Goal: Information Seeking & Learning: Learn about a topic

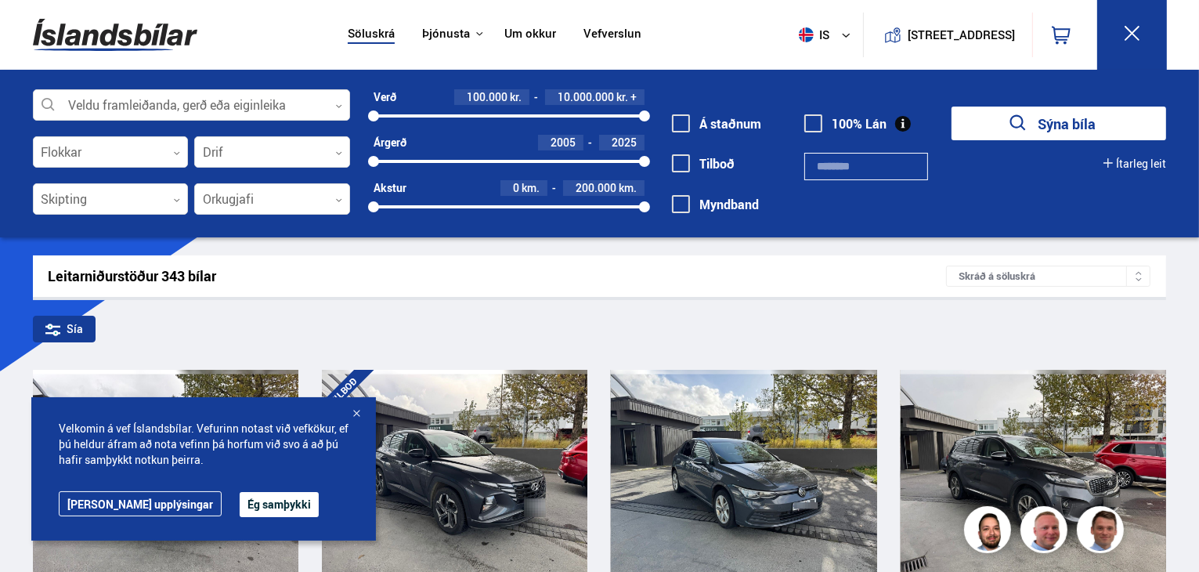
click at [357, 409] on div at bounding box center [357, 415] width 16 height 16
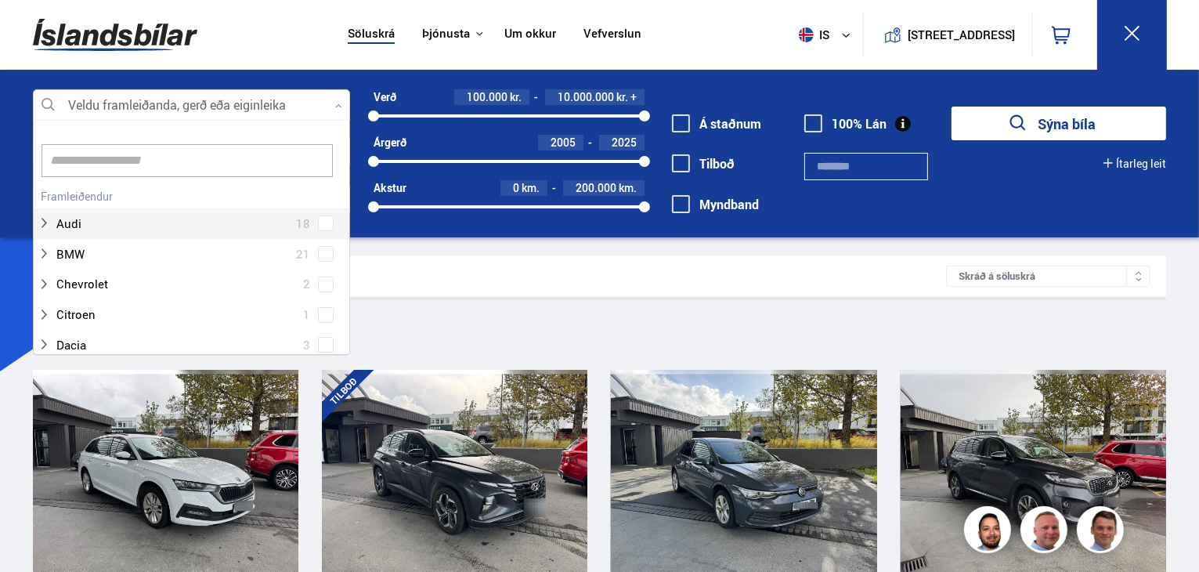
click at [313, 103] on div at bounding box center [191, 105] width 317 height 31
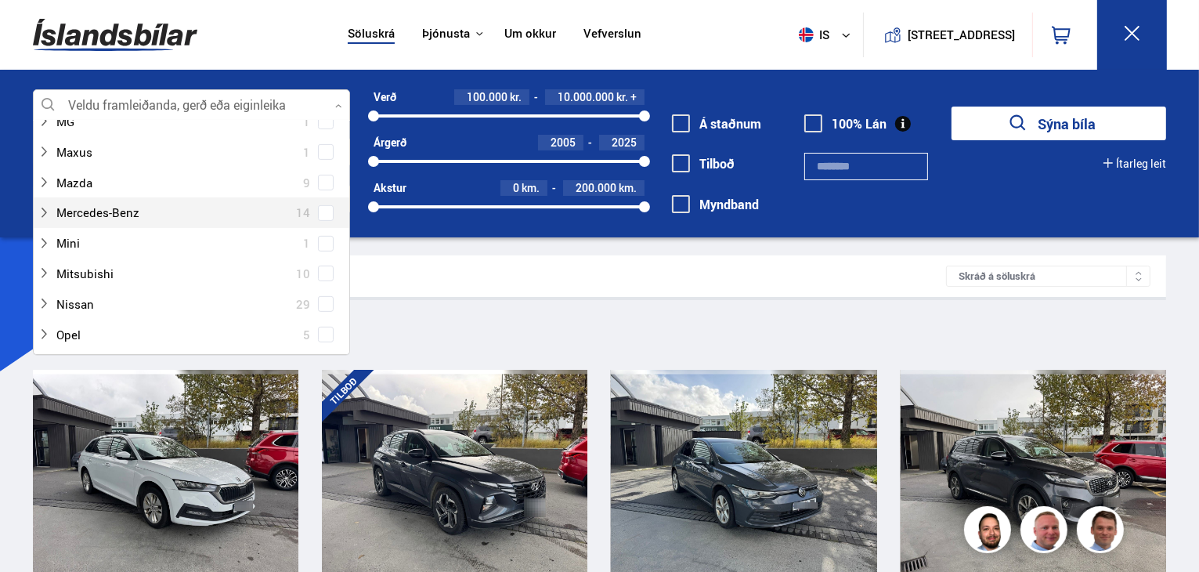
scroll to position [705, 0]
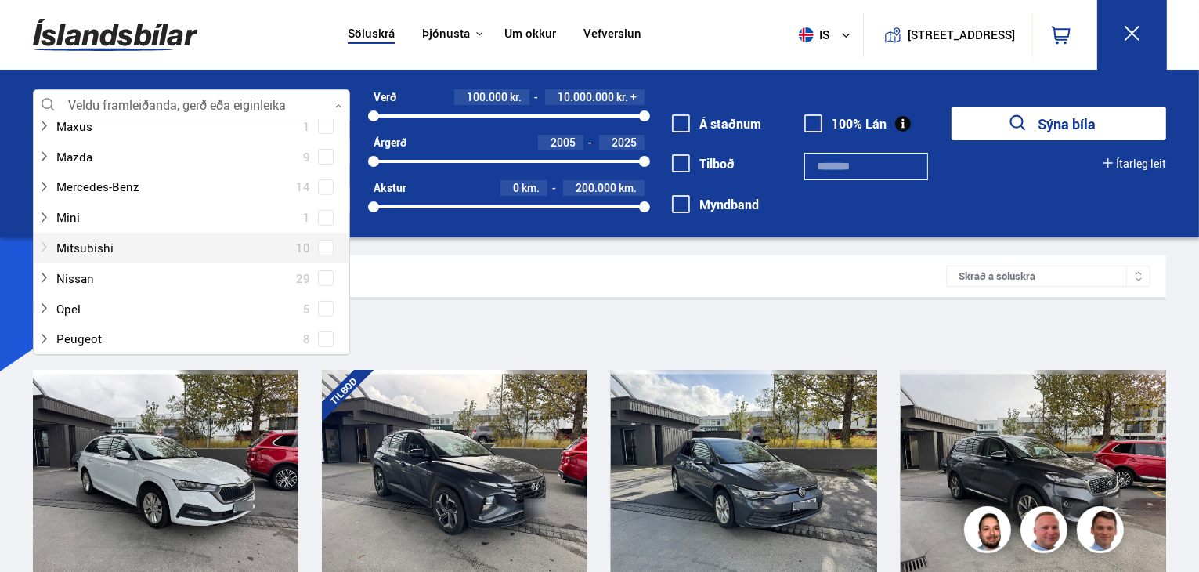
click at [109, 251] on div at bounding box center [176, 248] width 277 height 23
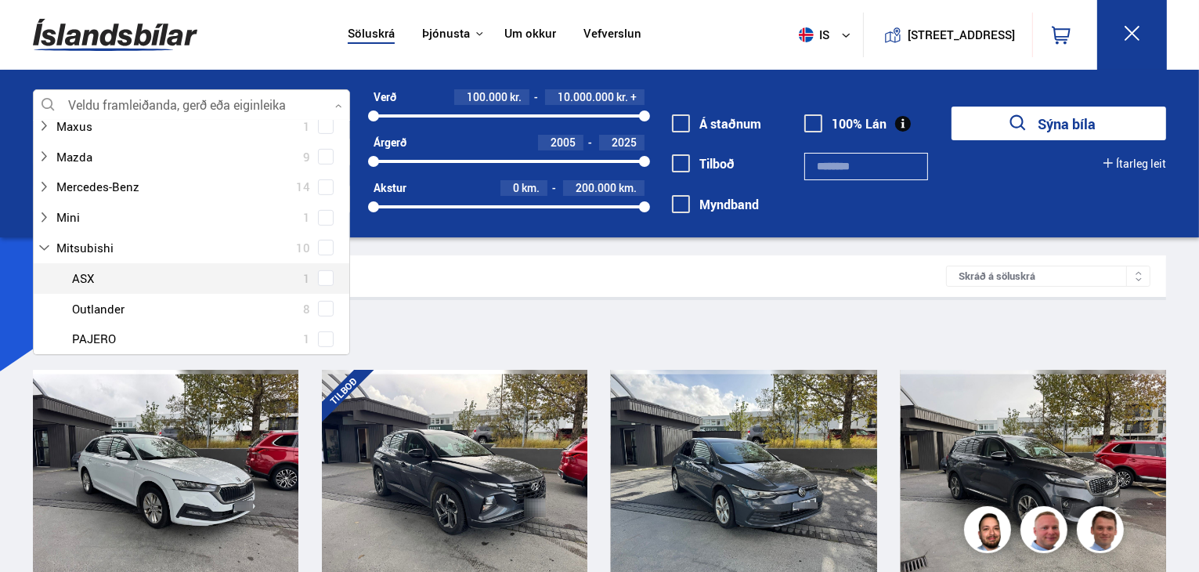
click at [108, 279] on div at bounding box center [207, 278] width 277 height 23
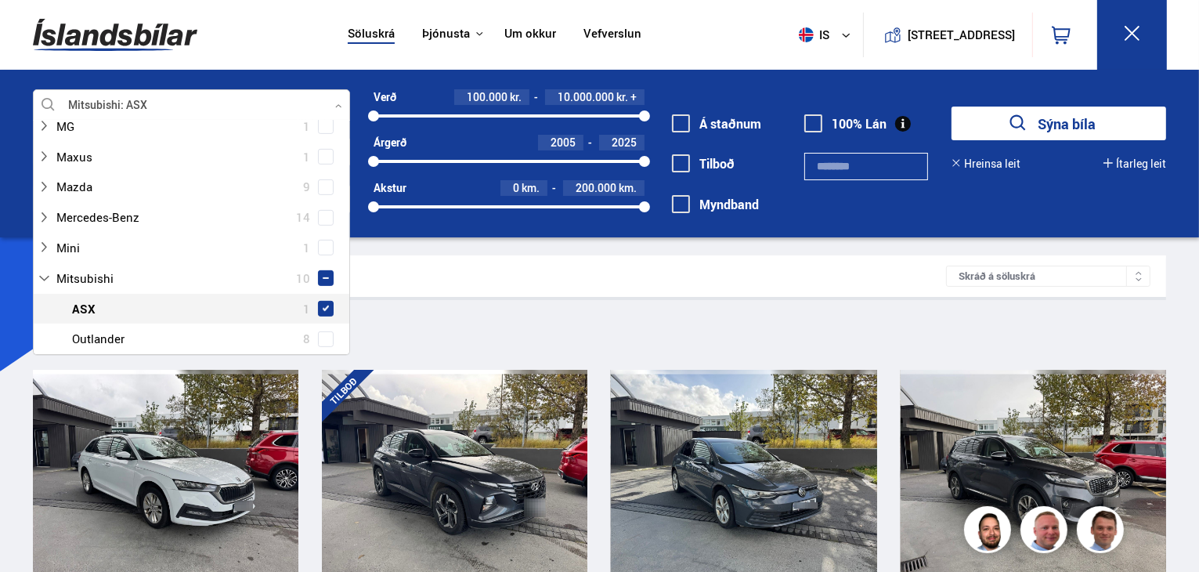
click at [324, 301] on span at bounding box center [326, 309] width 16 height 16
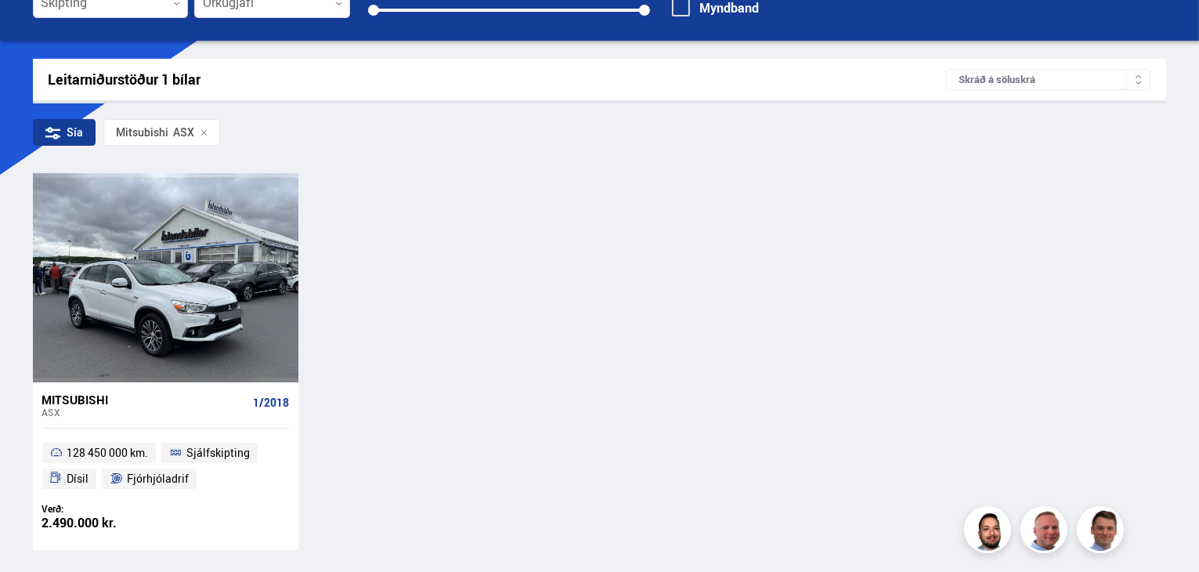
scroll to position [235, 0]
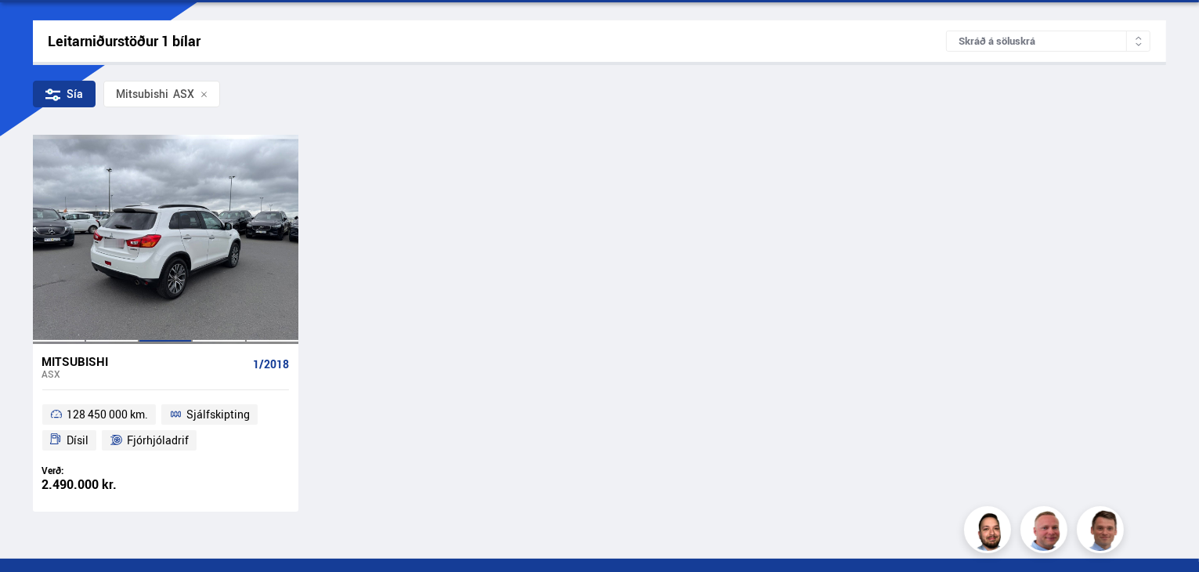
click at [156, 303] on div at bounding box center [165, 239] width 53 height 208
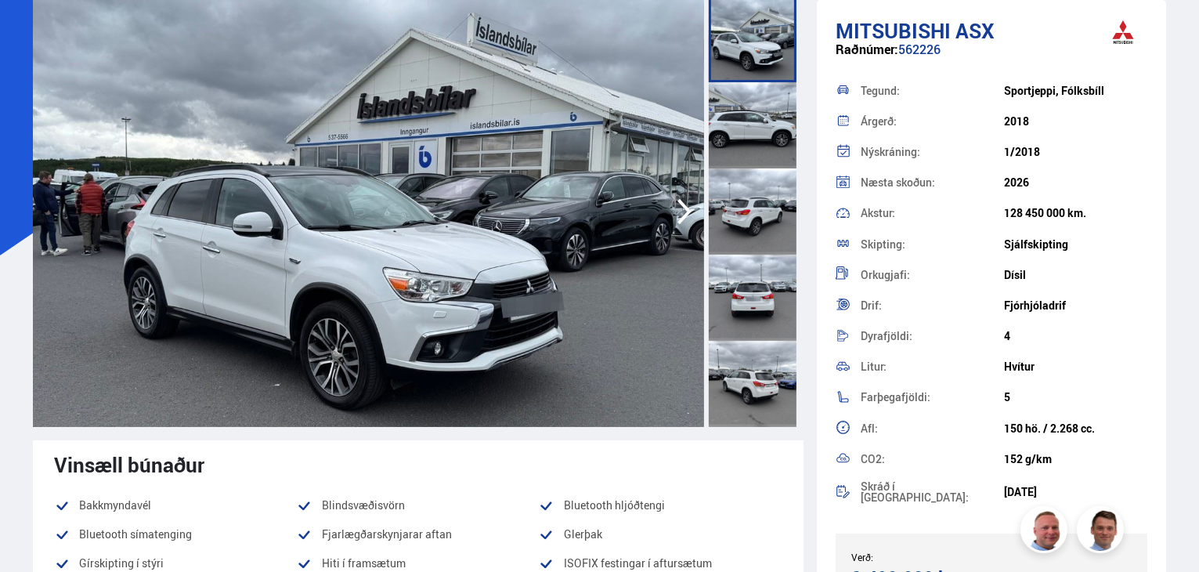
scroll to position [78, 0]
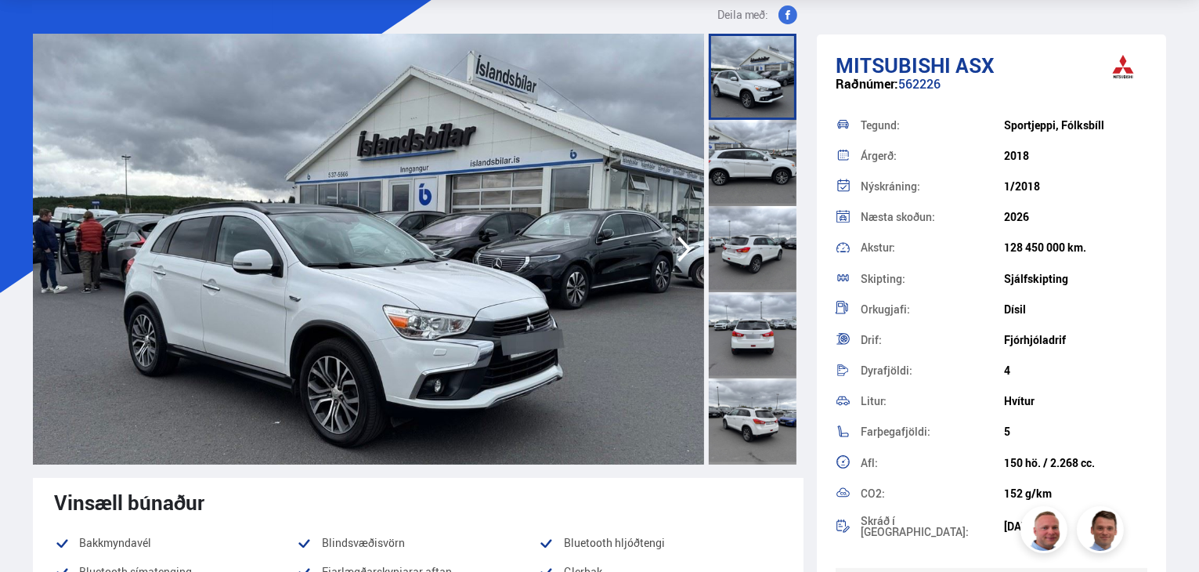
click at [517, 355] on img at bounding box center [368, 249] width 671 height 431
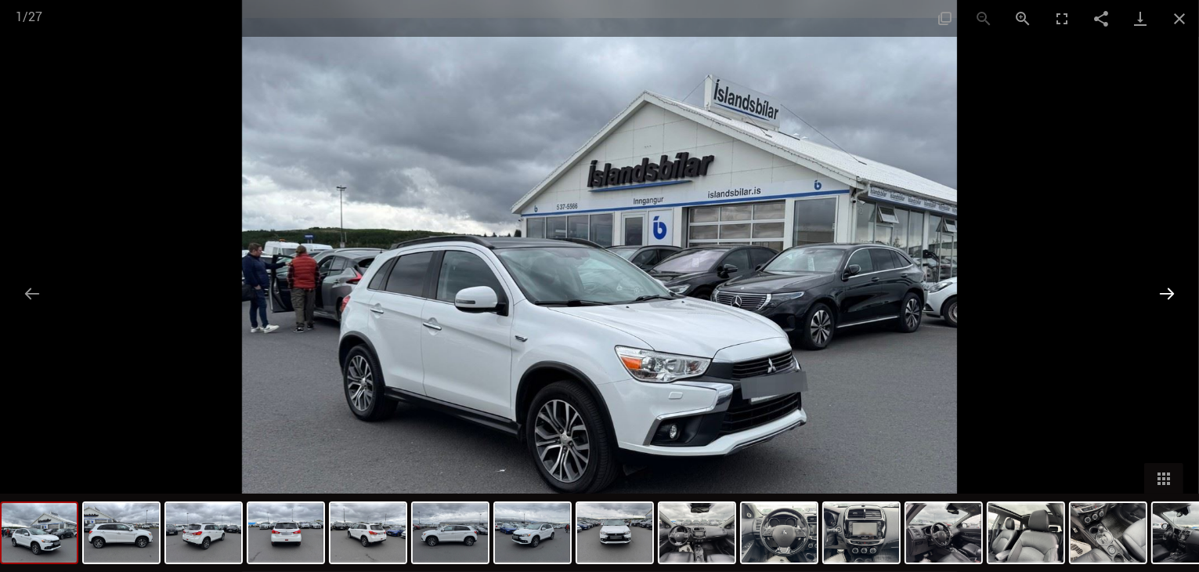
click at [1163, 291] on button "Next slide" at bounding box center [1167, 293] width 33 height 31
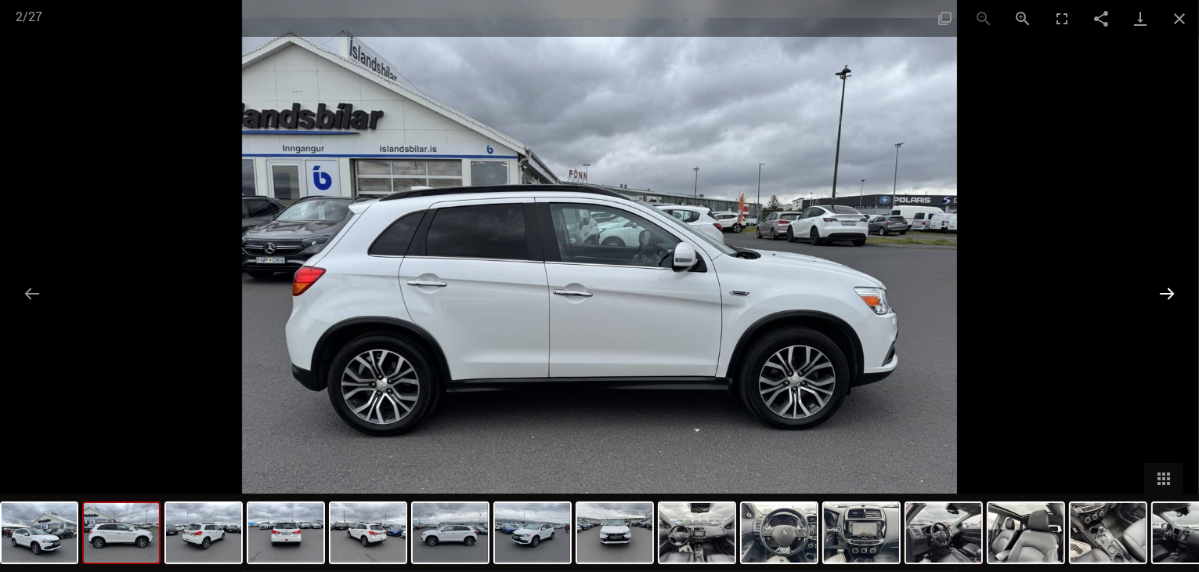
click at [1163, 291] on button "Next slide" at bounding box center [1167, 293] width 33 height 31
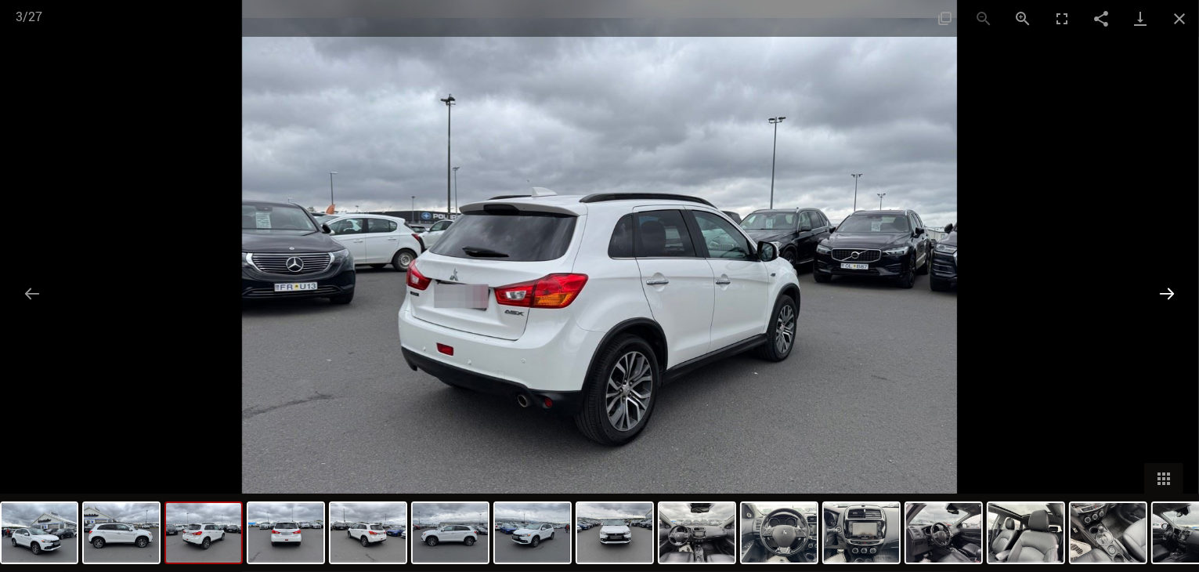
click at [1163, 291] on button "Next slide" at bounding box center [1167, 293] width 33 height 31
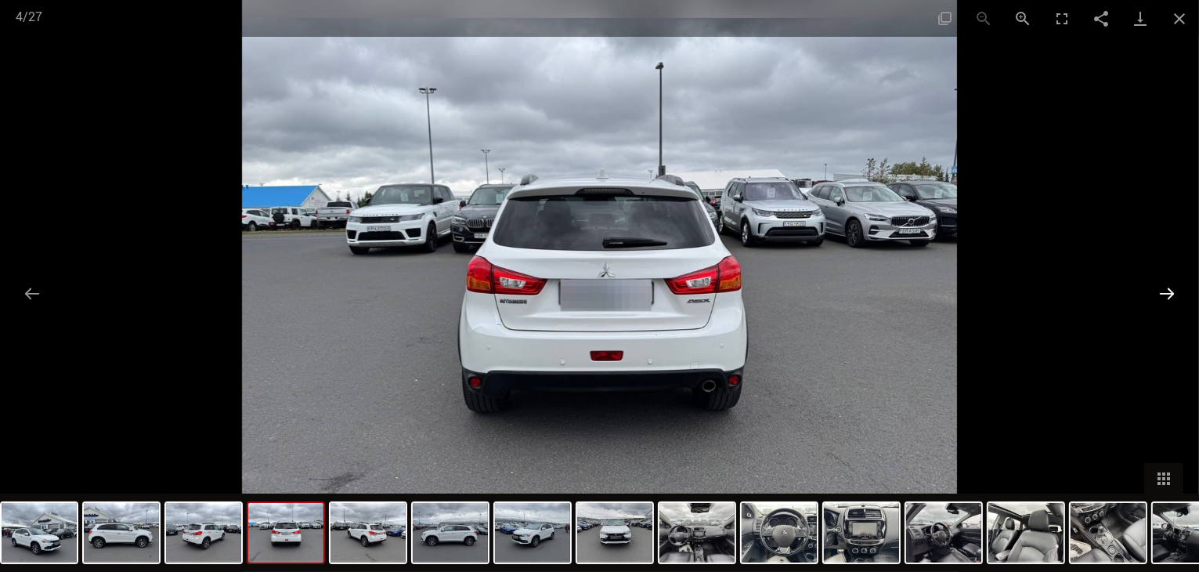
click at [1163, 291] on button "Next slide" at bounding box center [1167, 293] width 33 height 31
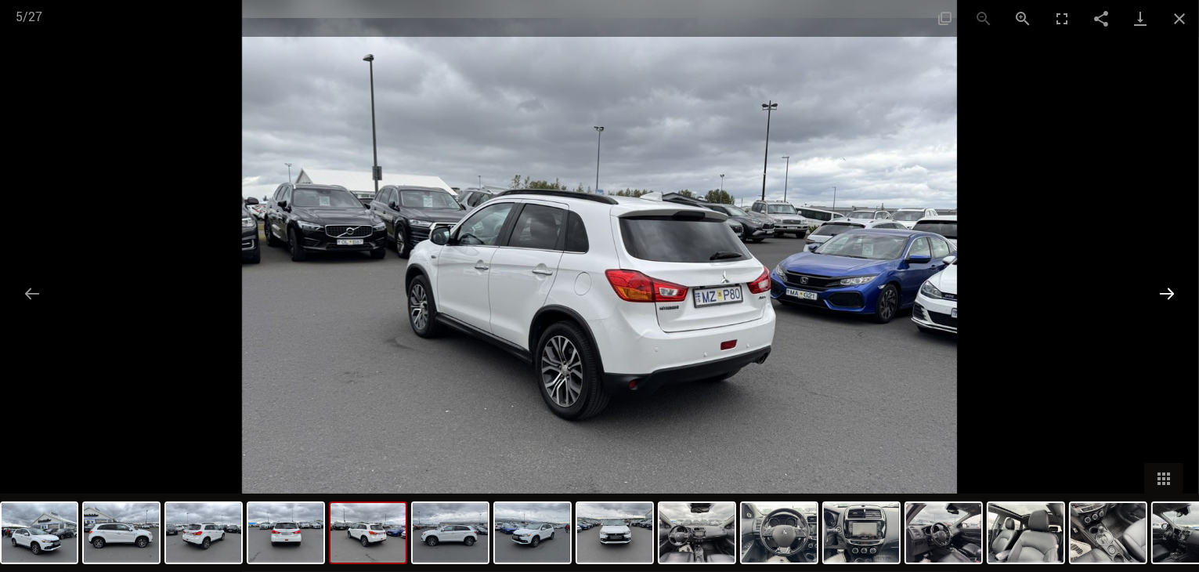
click at [1163, 291] on button "Next slide" at bounding box center [1167, 293] width 33 height 31
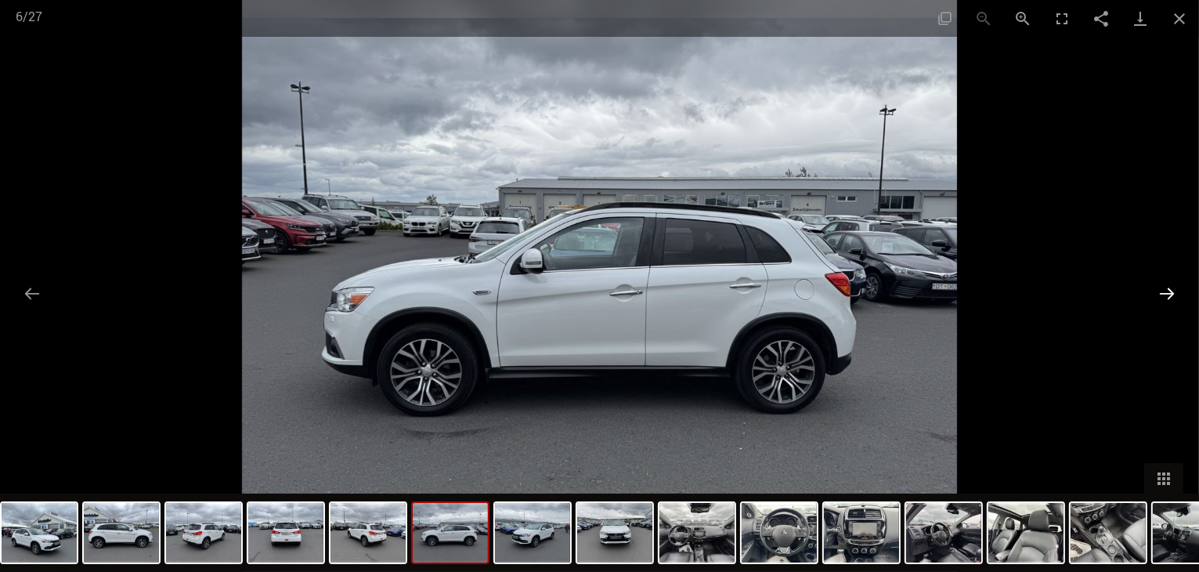
click at [1163, 291] on button "Next slide" at bounding box center [1167, 293] width 33 height 31
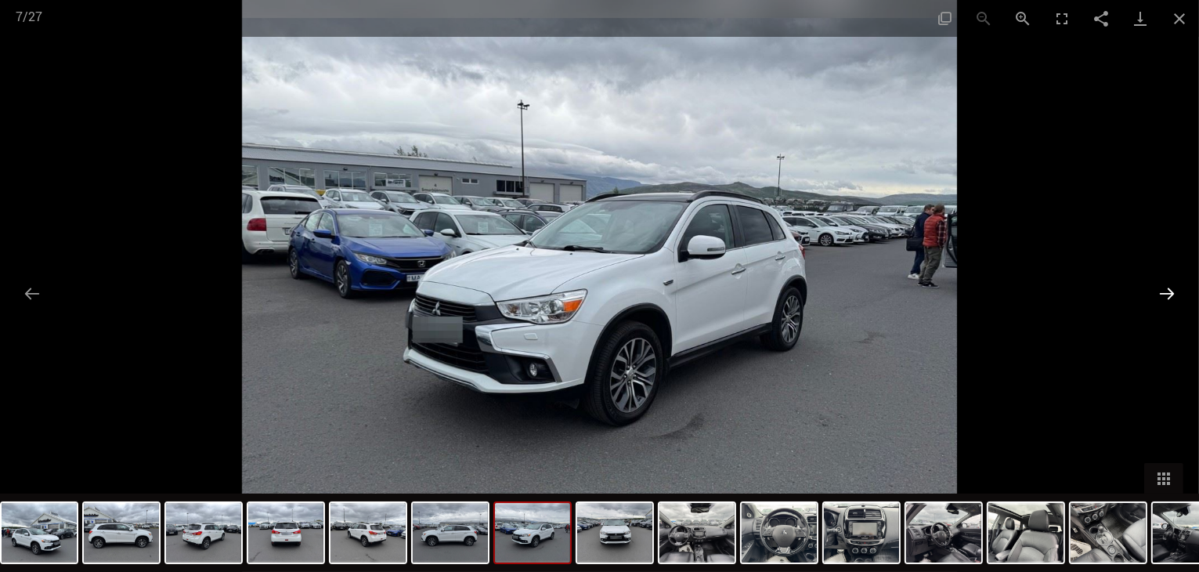
click at [1163, 291] on button "Next slide" at bounding box center [1167, 293] width 33 height 31
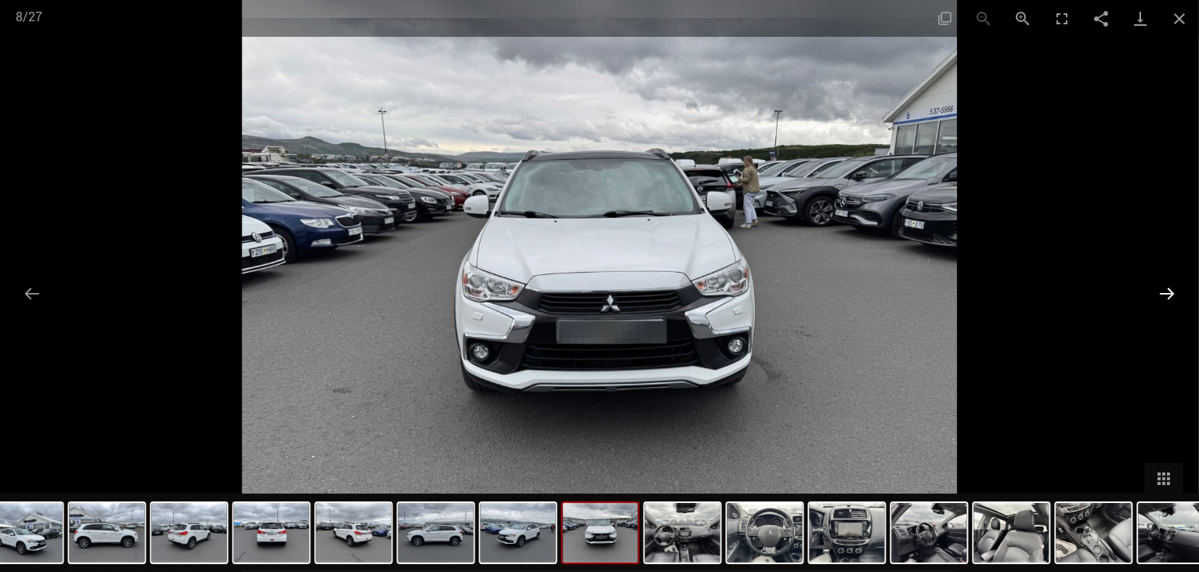
click at [1163, 291] on button "Next slide" at bounding box center [1167, 293] width 33 height 31
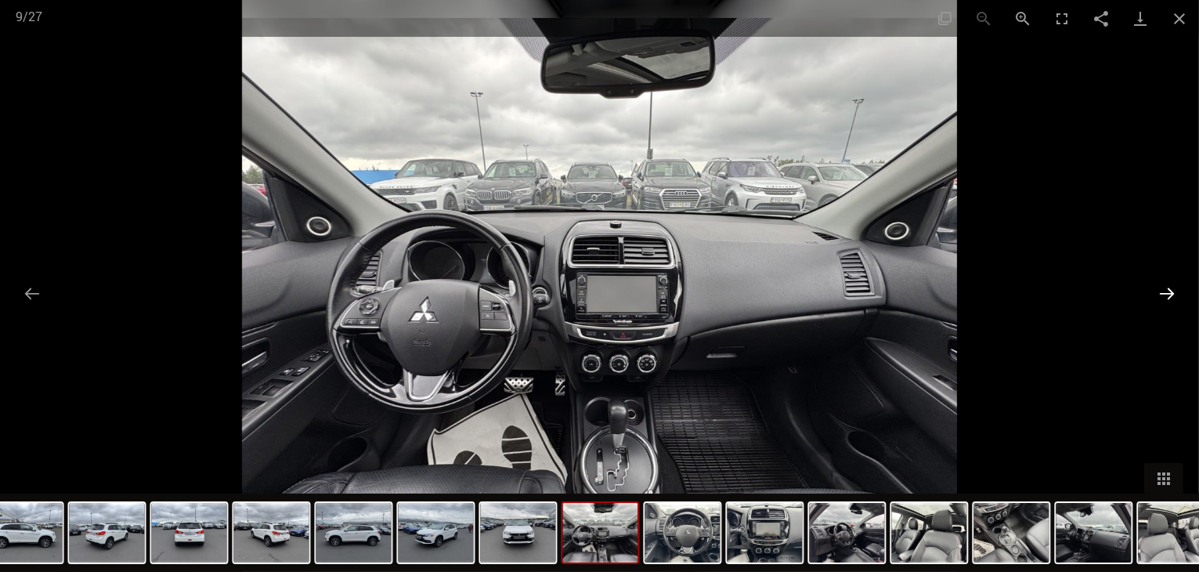
click at [1162, 291] on button "Next slide" at bounding box center [1167, 293] width 33 height 31
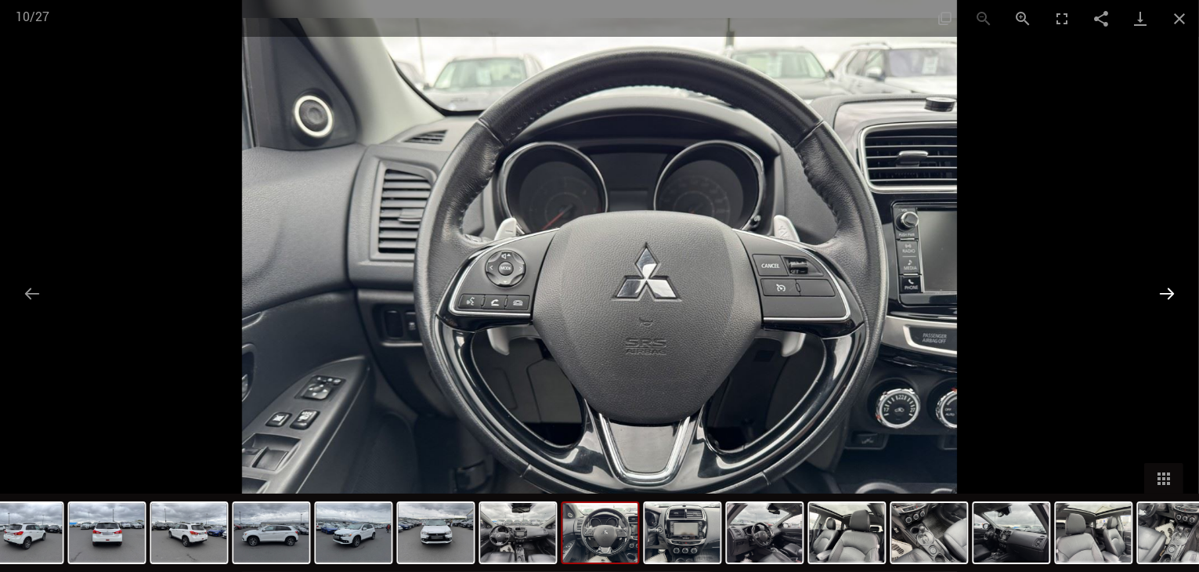
click at [1162, 291] on button "Next slide" at bounding box center [1167, 293] width 33 height 31
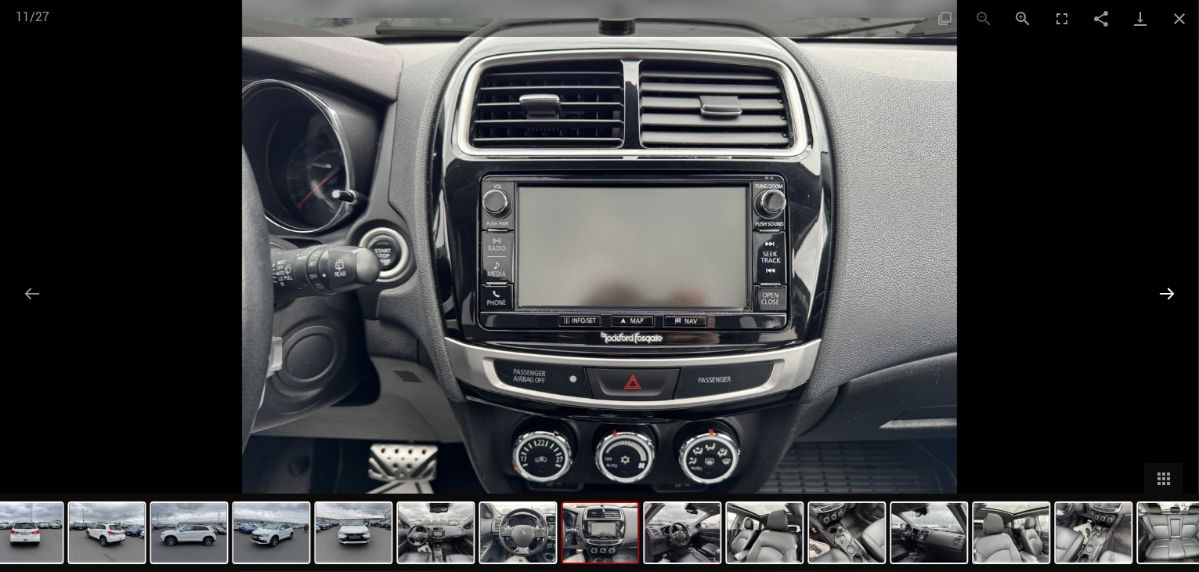
click at [1162, 291] on button "Next slide" at bounding box center [1167, 293] width 33 height 31
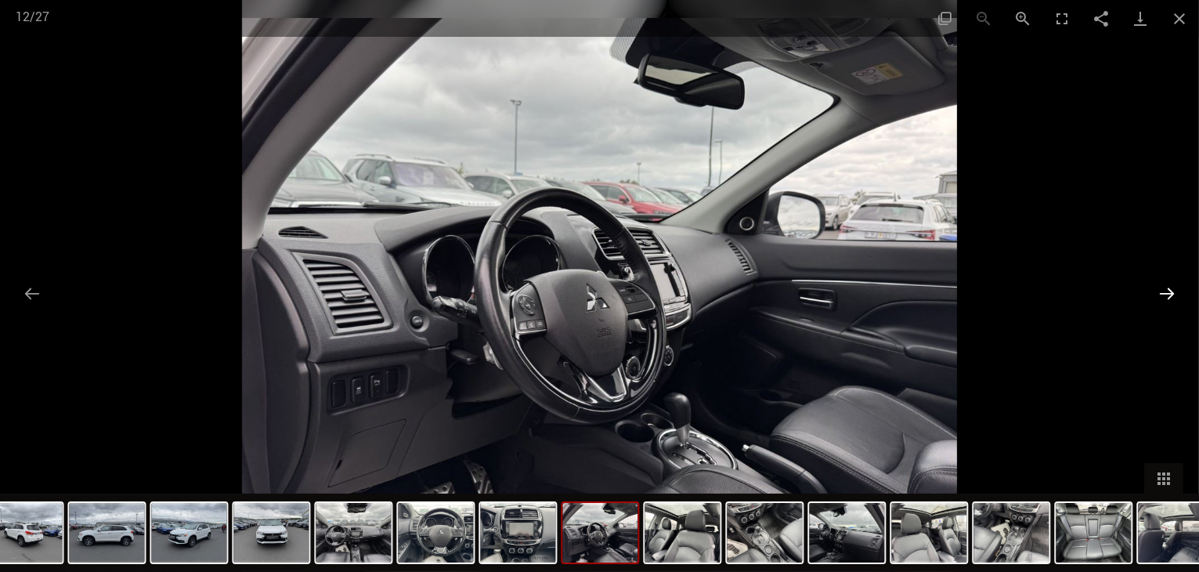
click at [1162, 291] on button "Next slide" at bounding box center [1167, 293] width 33 height 31
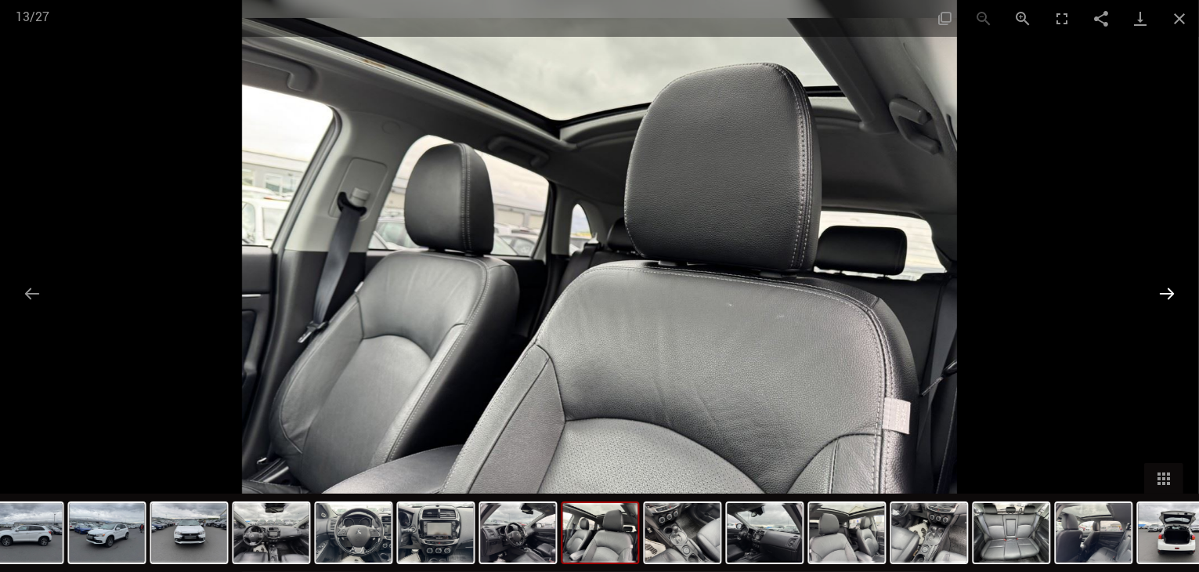
click at [1162, 292] on button "Next slide" at bounding box center [1167, 293] width 33 height 31
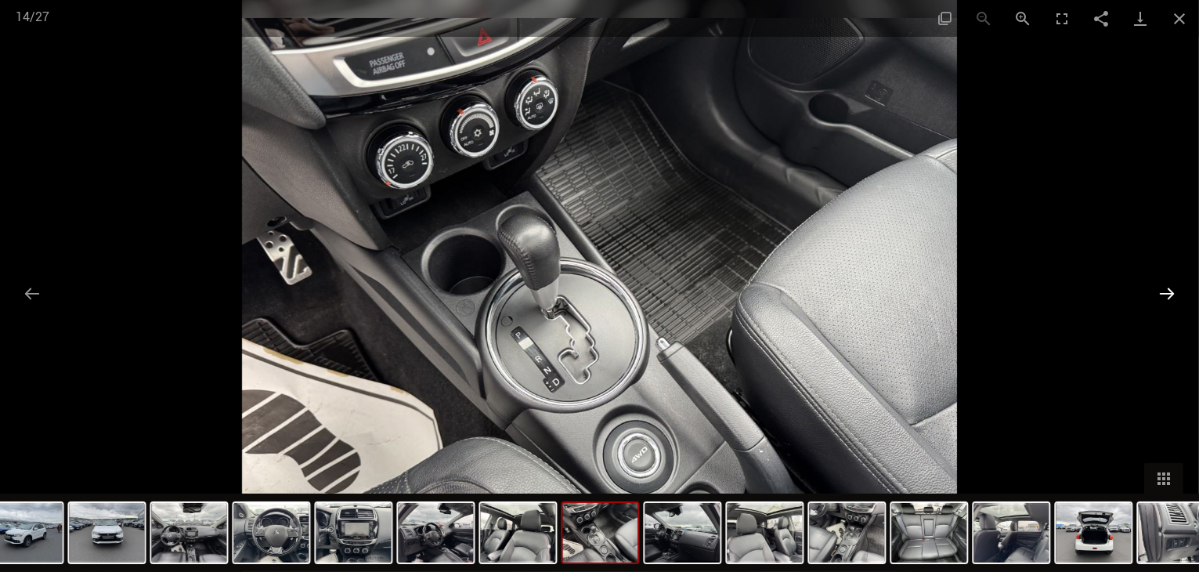
click at [1159, 302] on button "Next slide" at bounding box center [1167, 293] width 33 height 31
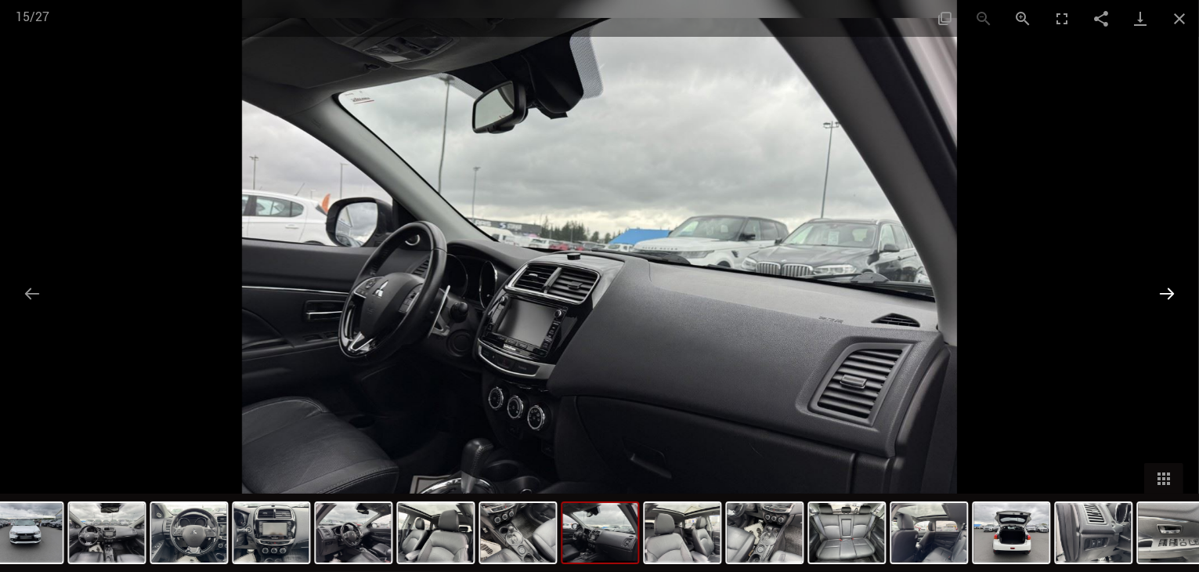
click at [1159, 302] on button "Next slide" at bounding box center [1167, 293] width 33 height 31
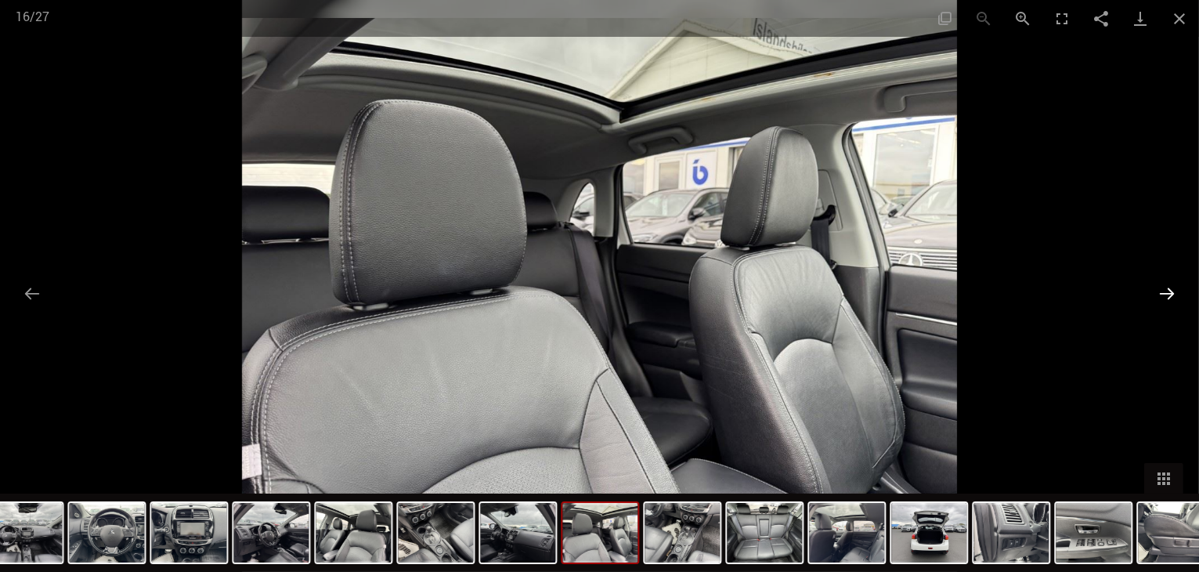
click at [1159, 302] on button "Next slide" at bounding box center [1167, 293] width 33 height 31
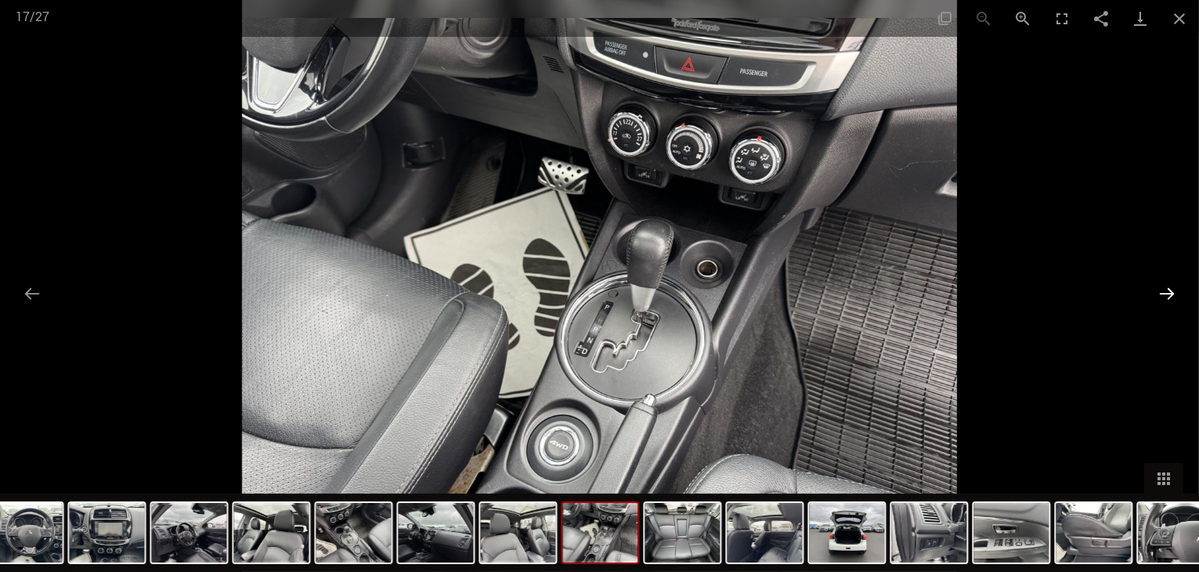
click at [1158, 302] on button "Next slide" at bounding box center [1167, 293] width 33 height 31
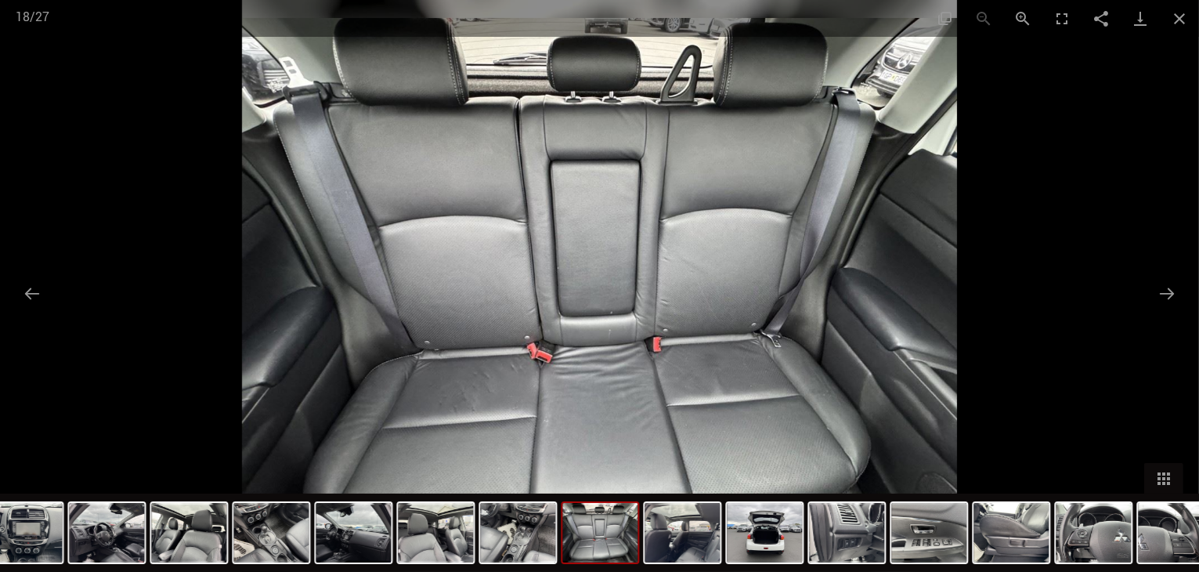
click at [1150, 298] on div at bounding box center [599, 286] width 1199 height 572
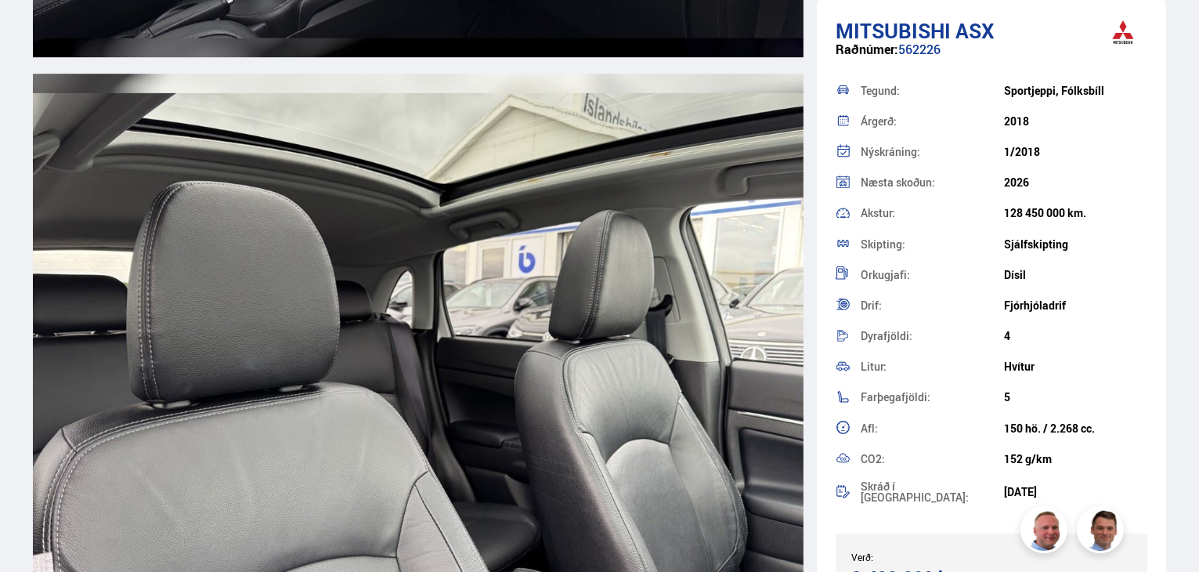
scroll to position [11045, 0]
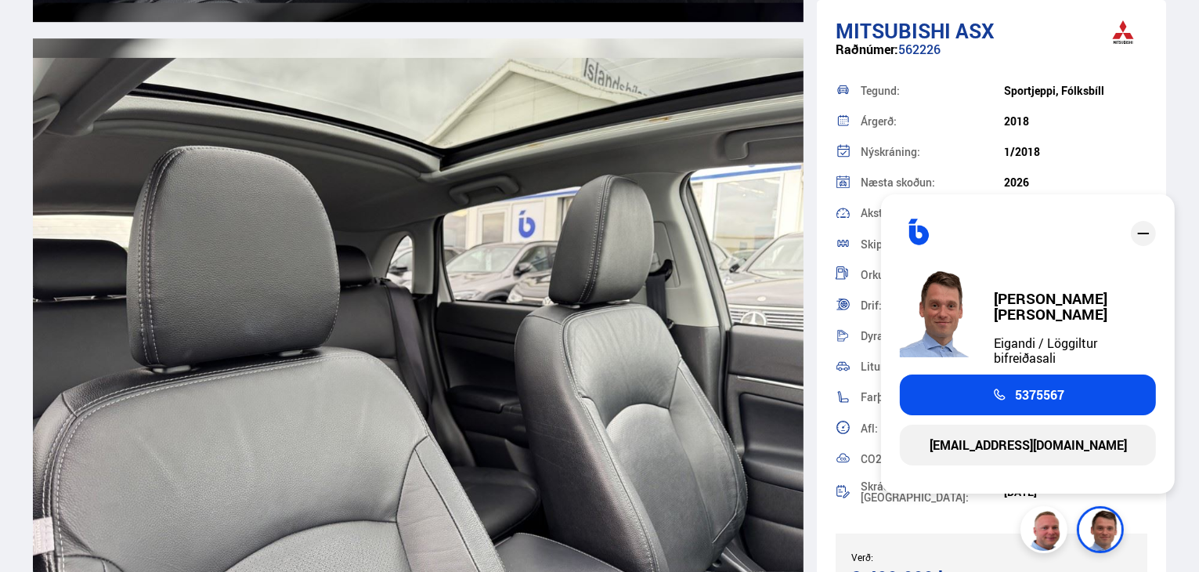
click at [1091, 156] on div "1/2018" at bounding box center [1075, 152] width 143 height 13
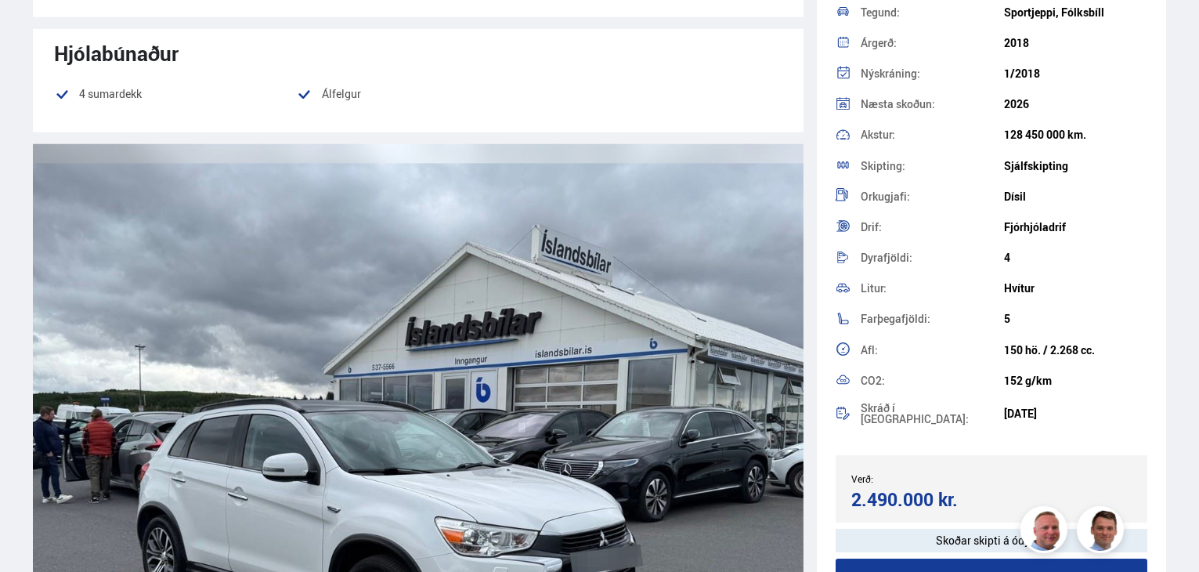
scroll to position [1410, 0]
